Goal: Communication & Community: Answer question/provide support

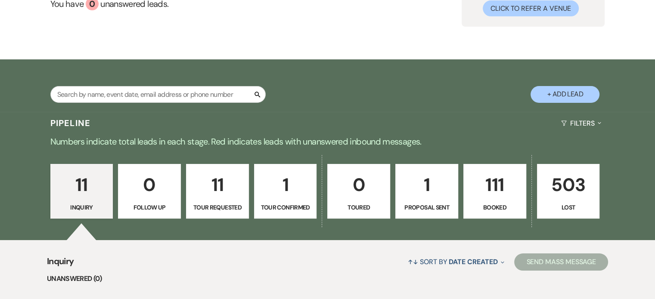
scroll to position [43, 0]
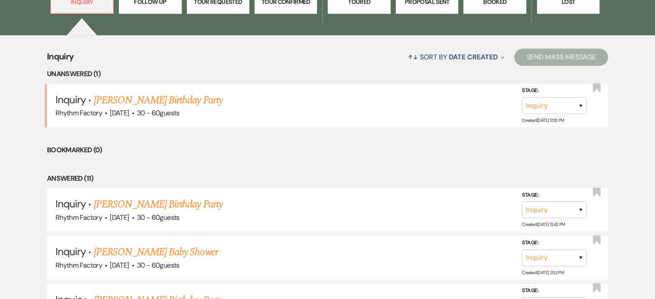
click at [152, 99] on link "[PERSON_NAME] Birthday Party" at bounding box center [158, 101] width 129 height 16
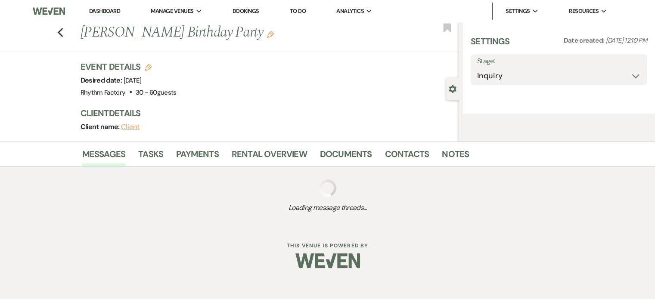
select select "4"
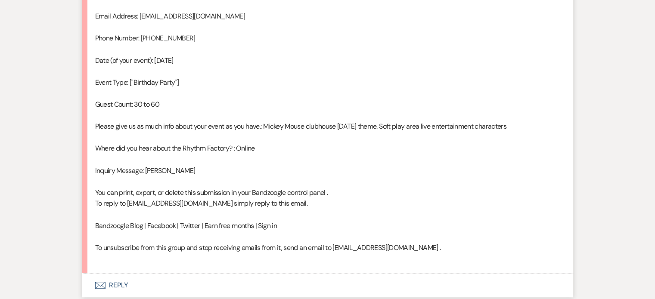
scroll to position [560, 0]
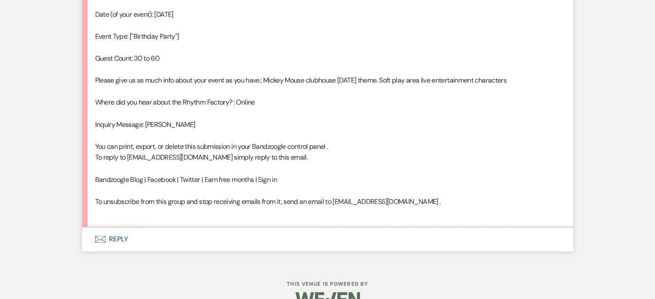
click at [115, 236] on button "Envelope Reply" at bounding box center [327, 239] width 491 height 24
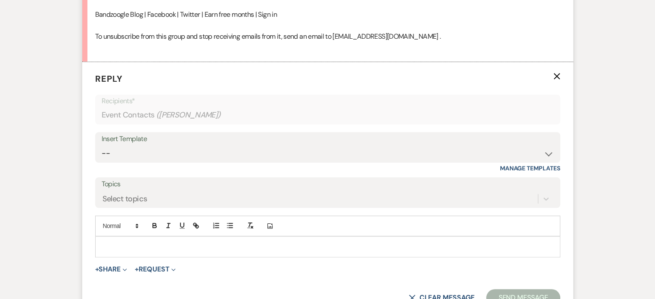
scroll to position [726, 0]
click at [548, 156] on select "-- Available Date I want PRICE More detail to give price Use our decor Wedding …" at bounding box center [328, 152] width 452 height 17
click at [102, 144] on select "-- Available Date I want PRICE More detail to give price Use our decor Wedding …" at bounding box center [328, 152] width 452 height 17
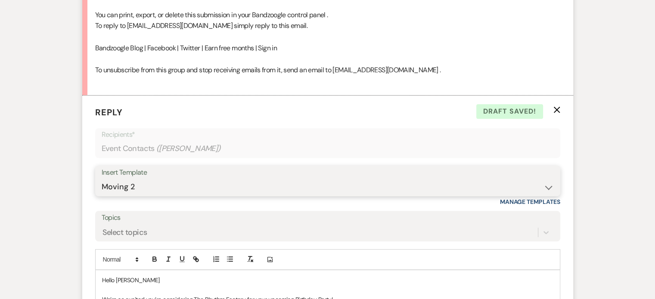
scroll to position [769, 0]
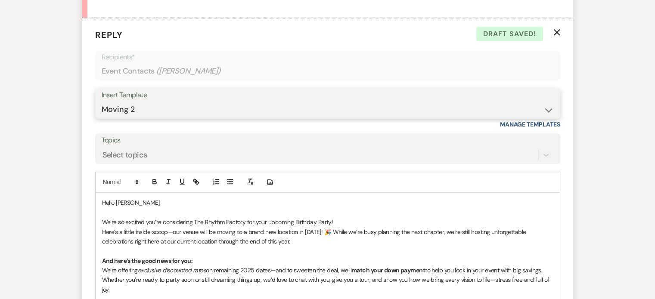
click at [546, 108] on select "-- Available Date I want PRICE More detail to give price Use our decor Wedding …" at bounding box center [328, 109] width 452 height 17
select select "5624"
click at [102, 101] on select "-- Available Date I want PRICE More detail to give price Use our decor Wedding …" at bounding box center [328, 109] width 452 height 17
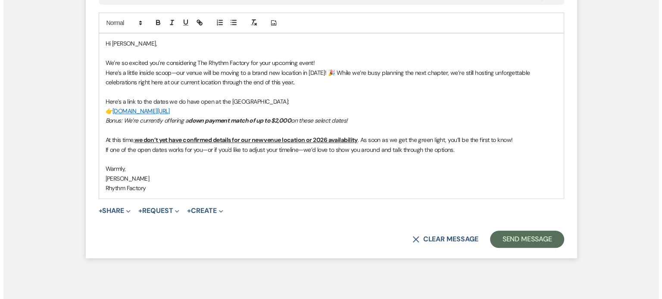
scroll to position [965, 0]
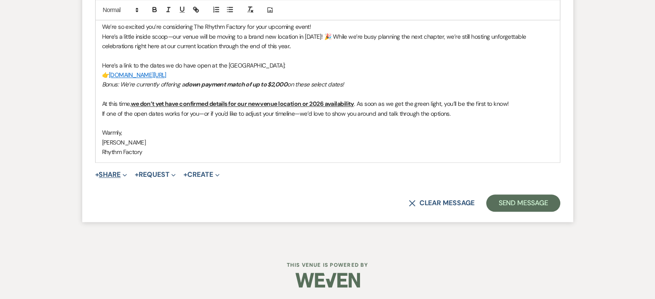
click at [117, 175] on button "+ Share Expand" at bounding box center [111, 174] width 32 height 7
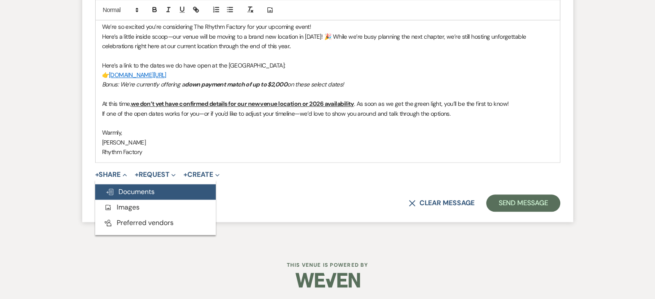
click at [135, 187] on span "Doc Upload Documents" at bounding box center [130, 191] width 49 height 9
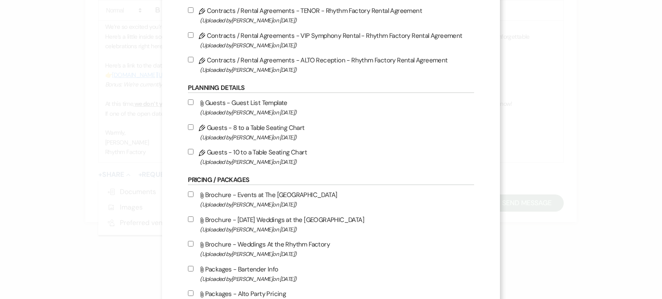
scroll to position [259, 0]
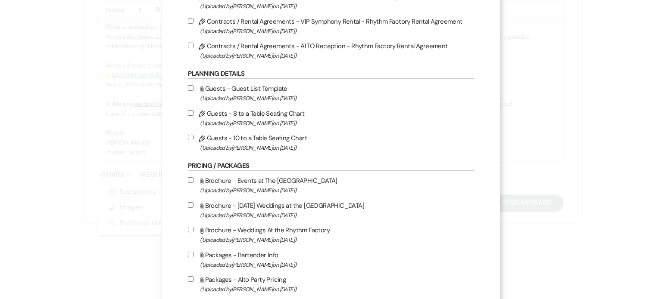
click at [190, 181] on input "Attach File Brochure - Events at The Rhythm Factory (Uploaded by [PERSON_NAME] …" at bounding box center [191, 181] width 6 height 6
checkbox input "true"
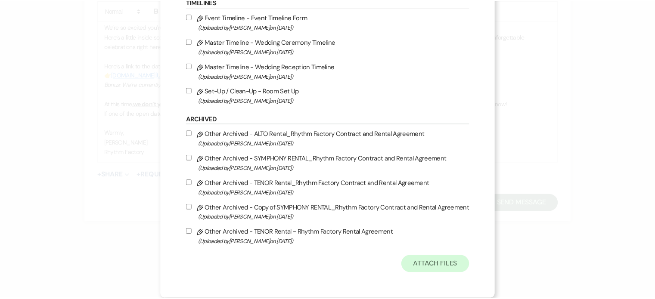
scroll to position [960, 0]
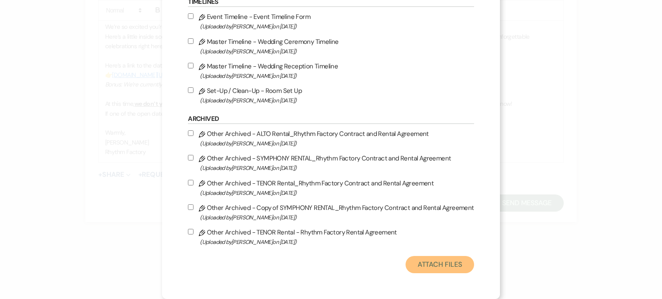
click at [424, 266] on button "Attach Files" at bounding box center [439, 264] width 69 height 17
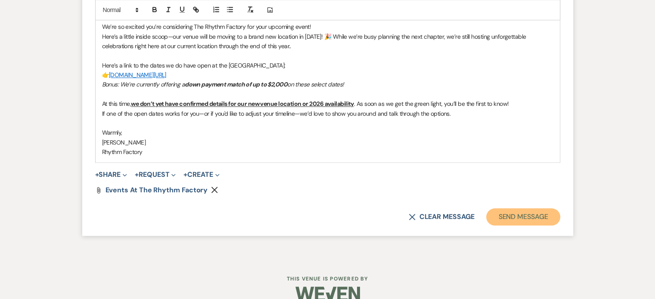
click at [558, 213] on button "Send Message" at bounding box center [523, 217] width 74 height 17
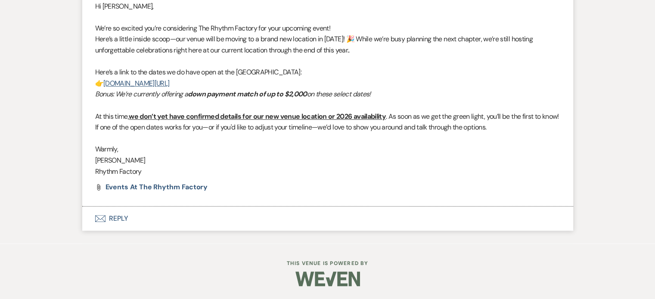
scroll to position [828, 0]
